Goal: Find specific page/section: Find specific page/section

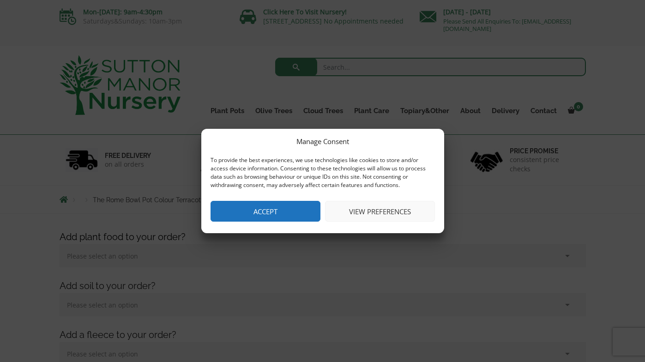
click at [258, 221] on button "Accept" at bounding box center [265, 211] width 110 height 21
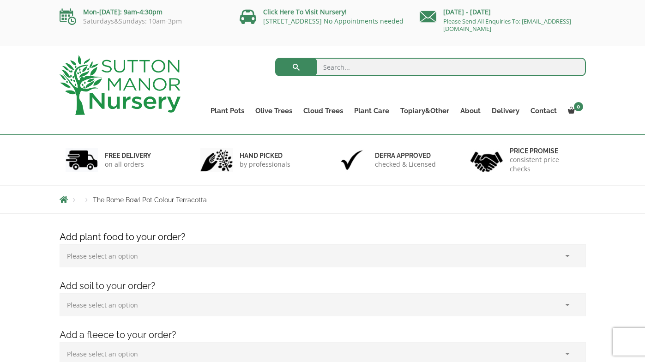
click at [344, 70] on input "search" at bounding box center [430, 67] width 311 height 18
type input "bowl"
click at [275, 58] on button "submit" at bounding box center [296, 67] width 42 height 18
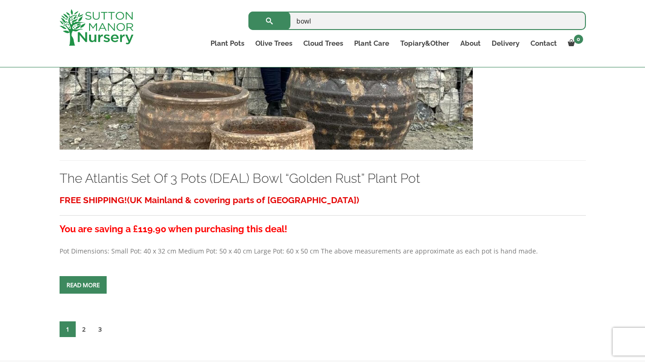
scroll to position [3729, 0]
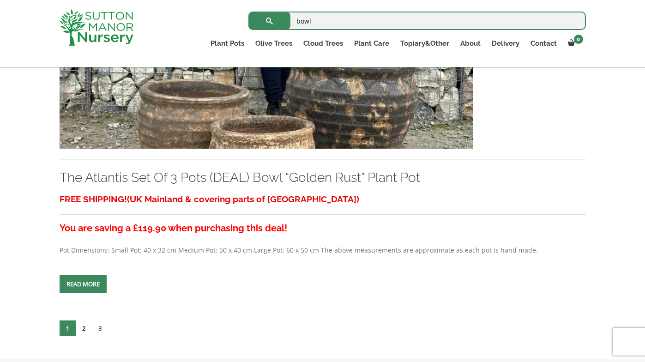
click at [85, 320] on link "2" at bounding box center [84, 328] width 16 height 16
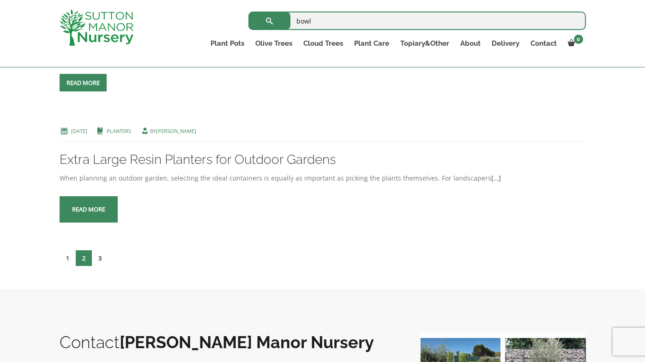
scroll to position [3566, 0]
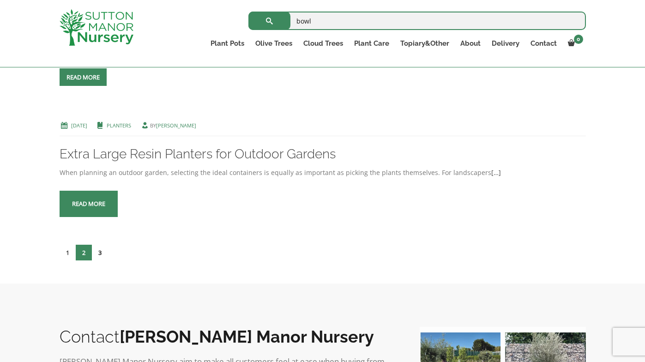
click at [101, 252] on link "3" at bounding box center [100, 253] width 16 height 16
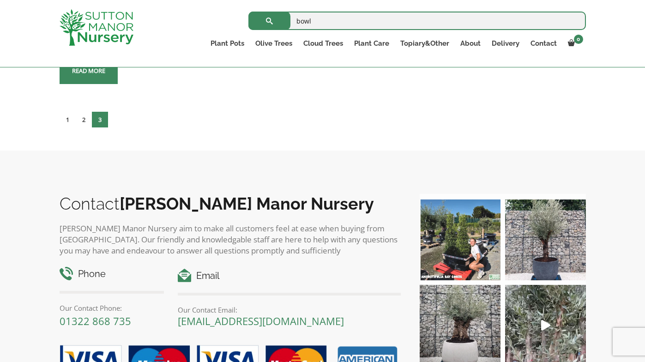
scroll to position [1551, 0]
